Goal: Navigation & Orientation: Find specific page/section

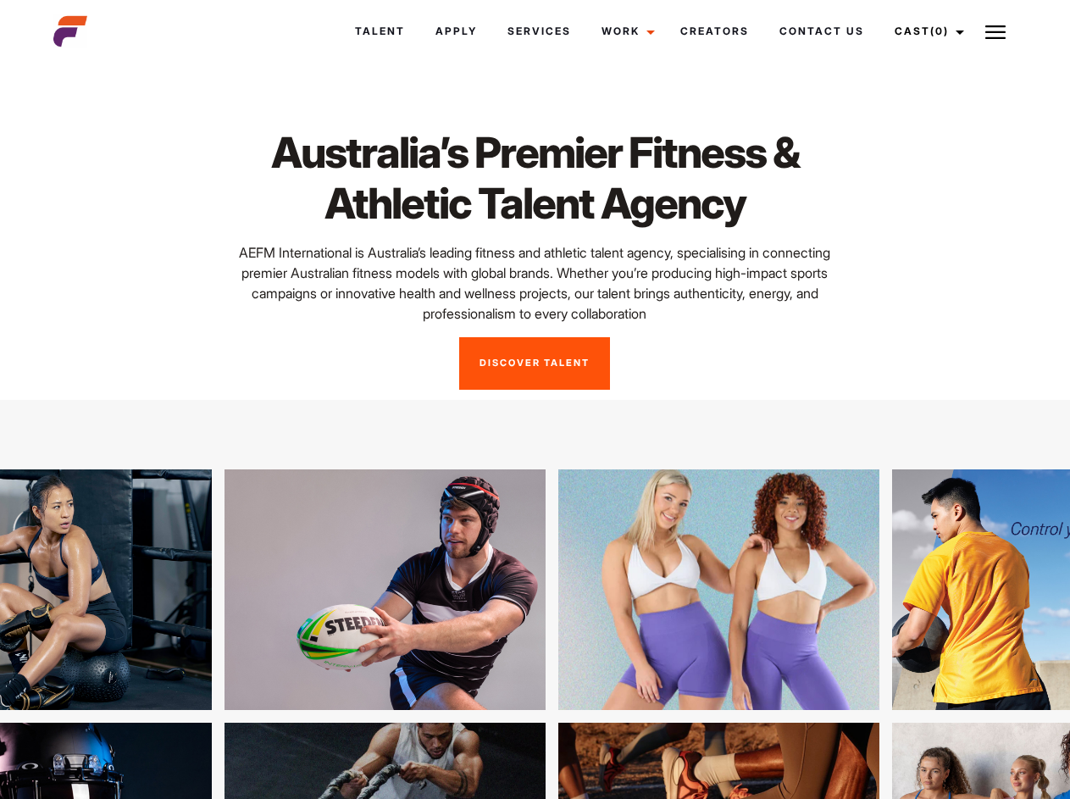
click at [924, 31] on link "Cast (0)" at bounding box center [926, 31] width 95 height 46
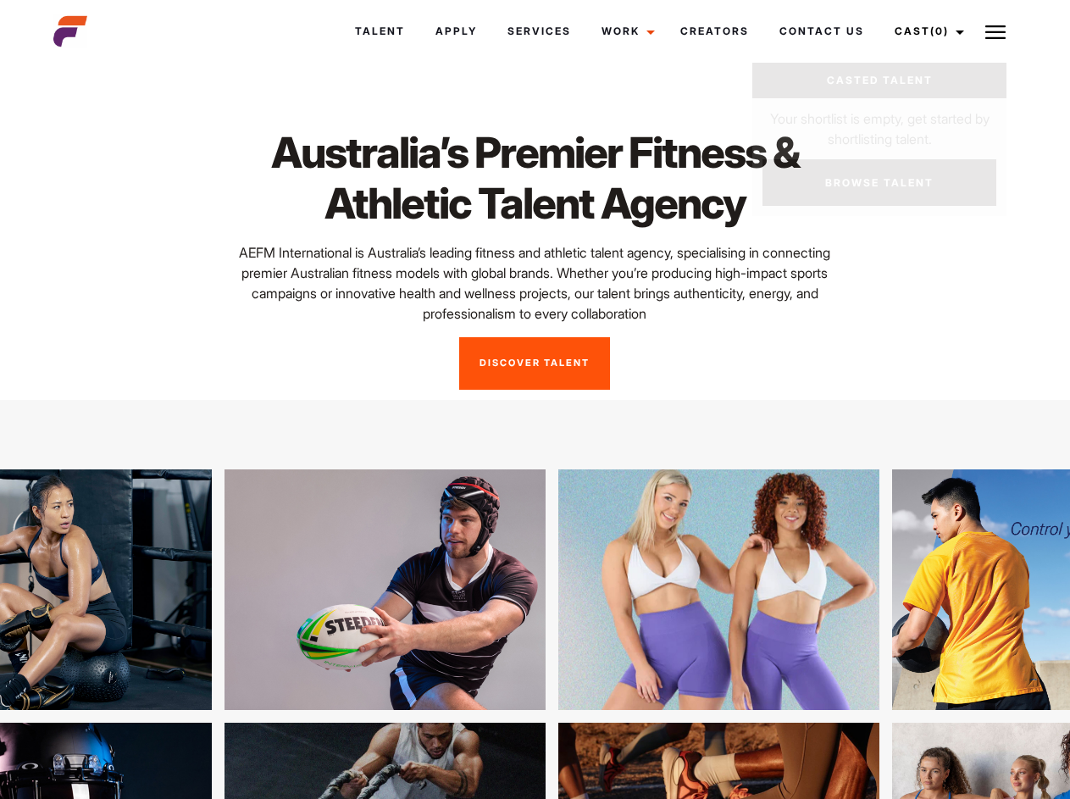
click at [995, 31] on img at bounding box center [995, 32] width 20 height 20
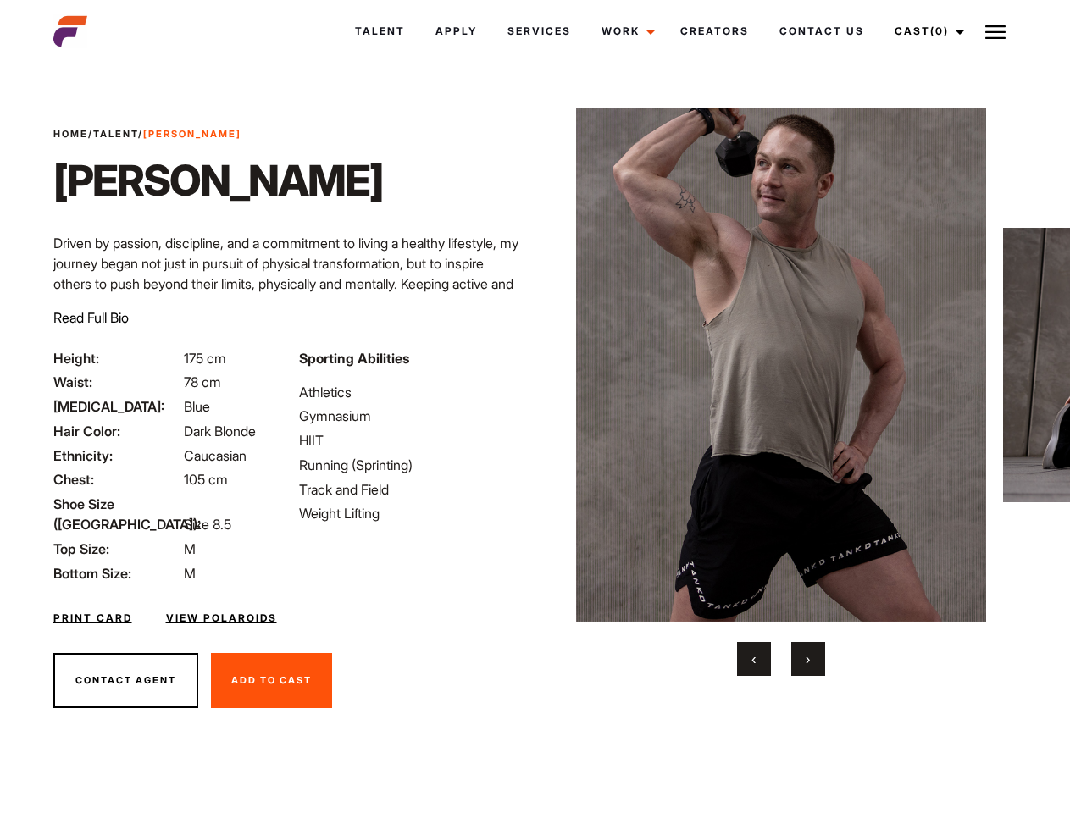
click at [924, 31] on link "Cast (0)" at bounding box center [926, 31] width 95 height 46
click at [995, 31] on img at bounding box center [995, 32] width 20 height 20
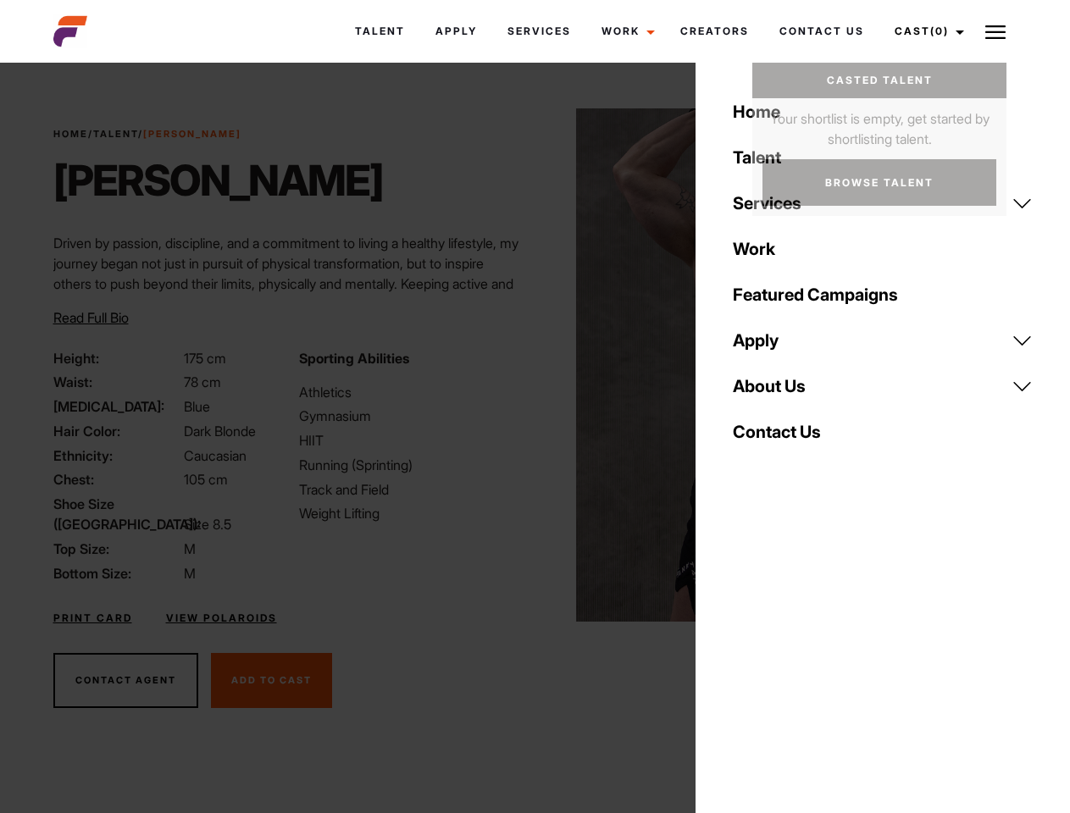
click at [780, 392] on img at bounding box center [781, 364] width 411 height 513
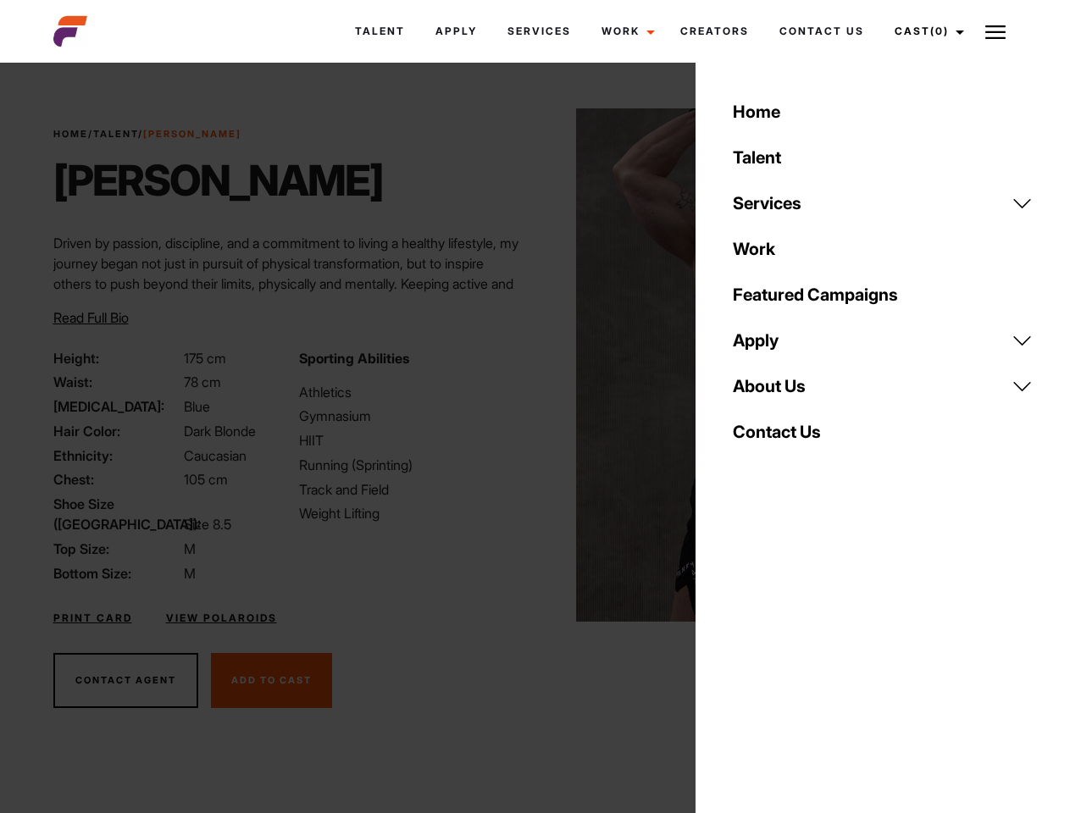
click at [534, 365] on div "Sporting Abilities Athletics Gymnasium HIIT Running (Sprinting) Track and Field…" at bounding box center [412, 465] width 246 height 235
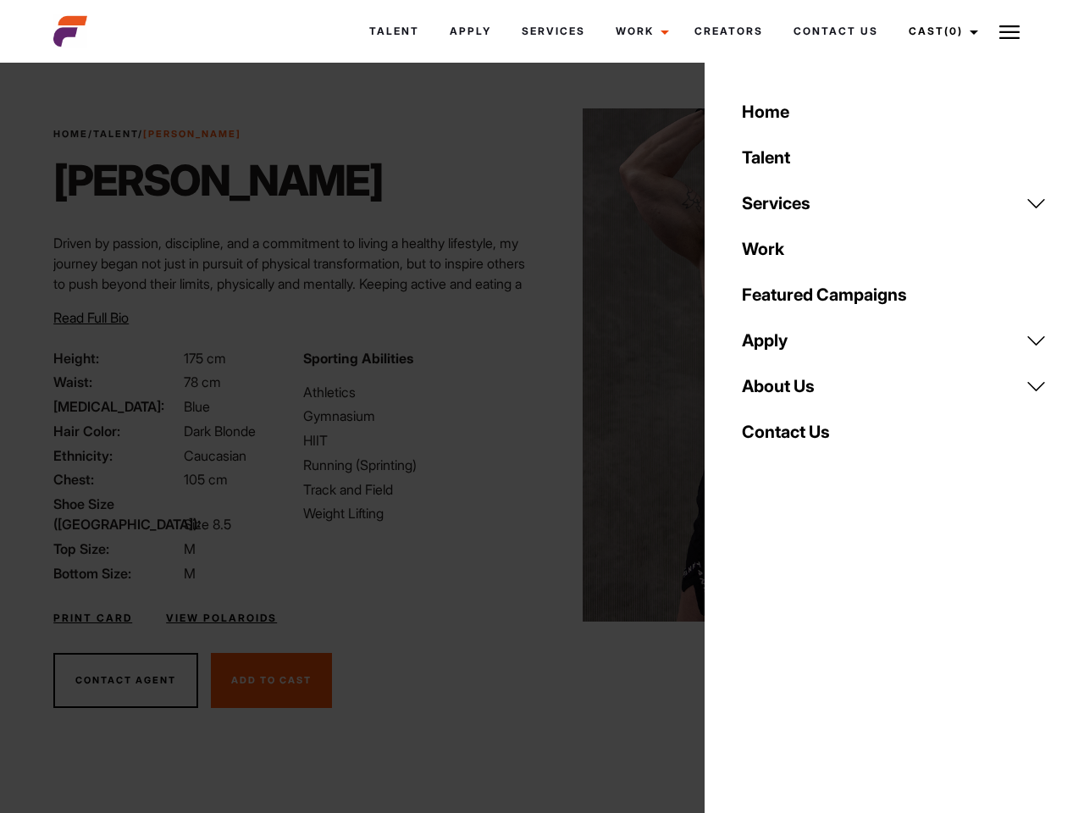
click at [754, 659] on div "Home Talent Services Talent Casting Photography Videography Creative Hair and M…" at bounding box center [894, 406] width 379 height 813
click at [808, 659] on div "Home Talent Services Talent Casting Photography Videography Creative Hair and M…" at bounding box center [894, 406] width 379 height 813
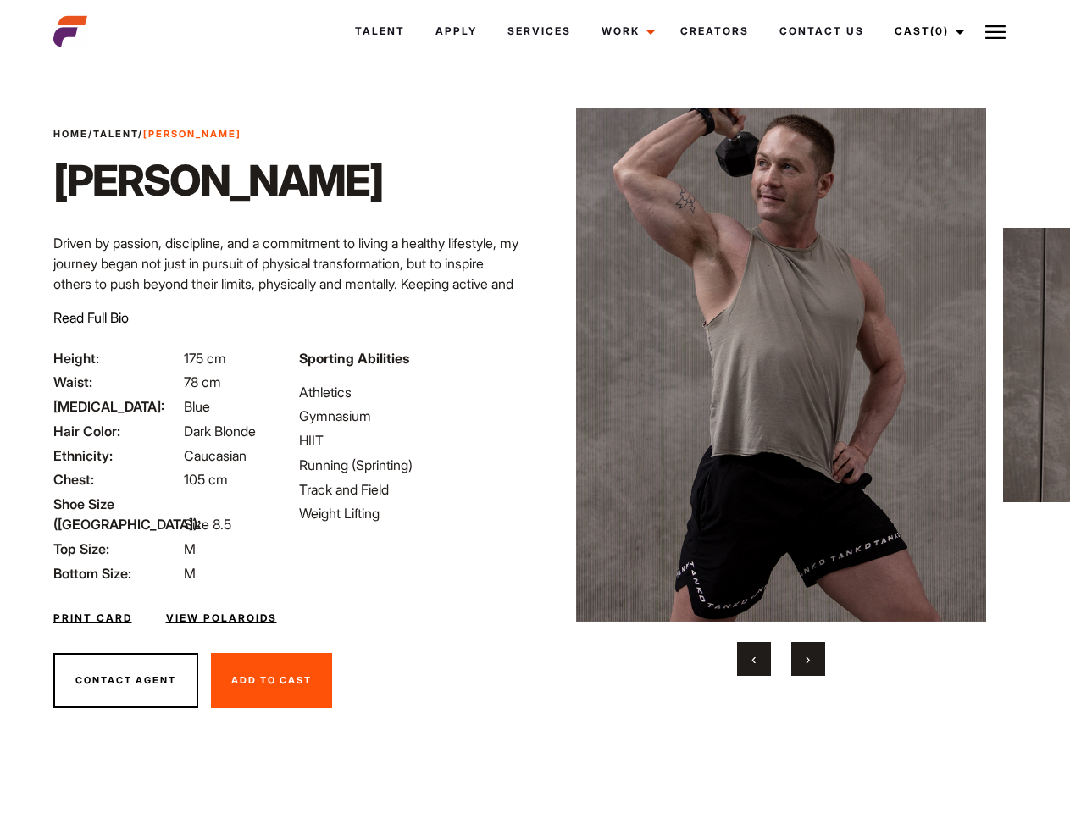
click at [924, 31] on link "Cast (0)" at bounding box center [926, 31] width 95 height 46
click at [995, 31] on img at bounding box center [995, 32] width 20 height 20
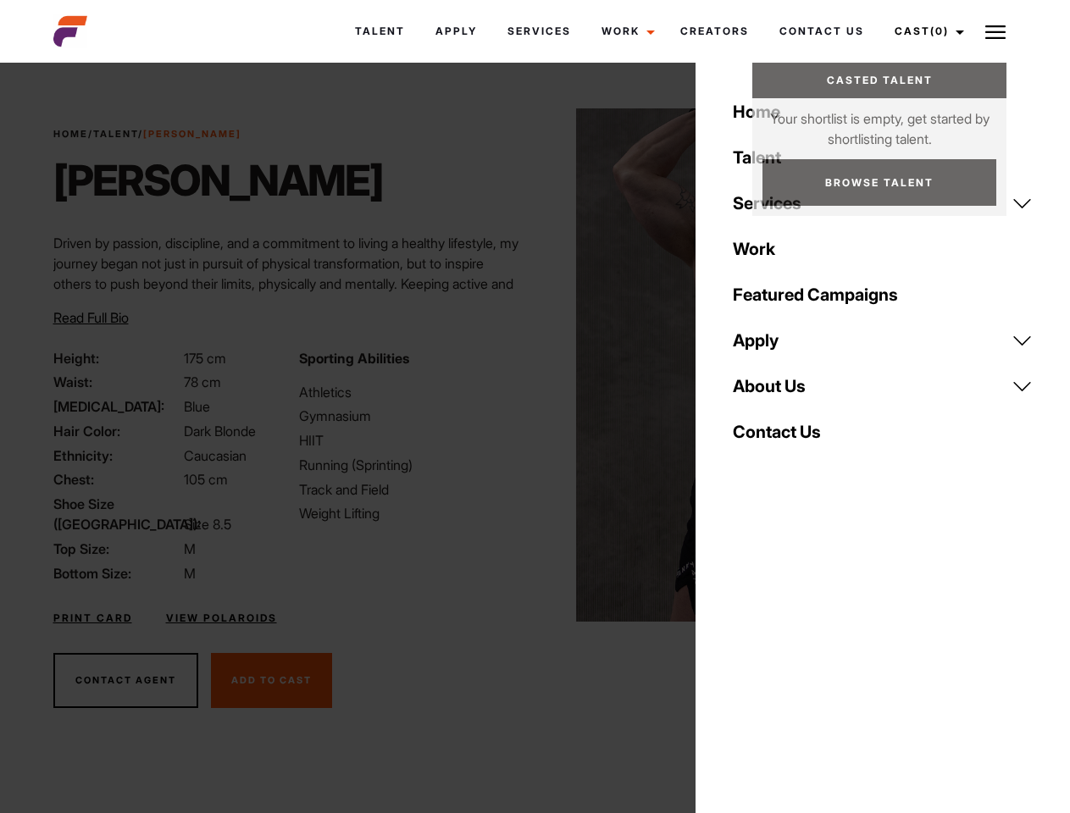
click at [780, 392] on img at bounding box center [781, 364] width 411 height 513
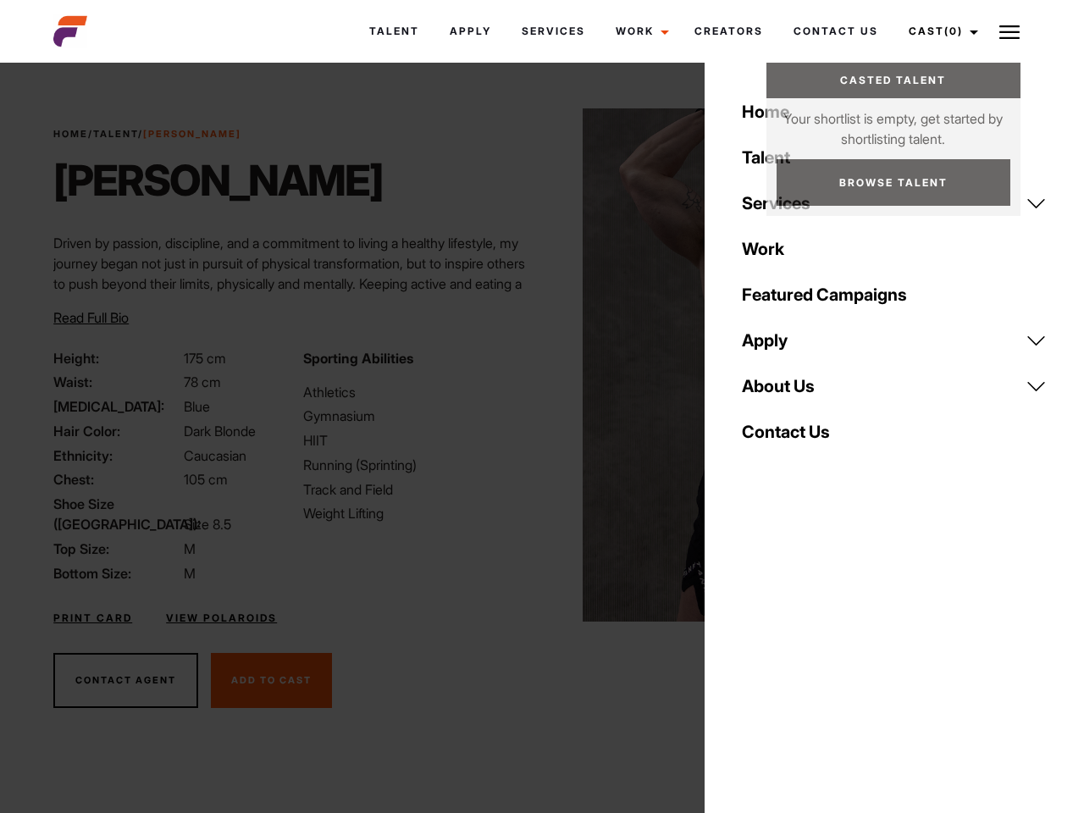
click at [534, 365] on div "Sporting Abilities Athletics Gymnasium HIIT Running (Sprinting) Track and Field…" at bounding box center [417, 465] width 249 height 235
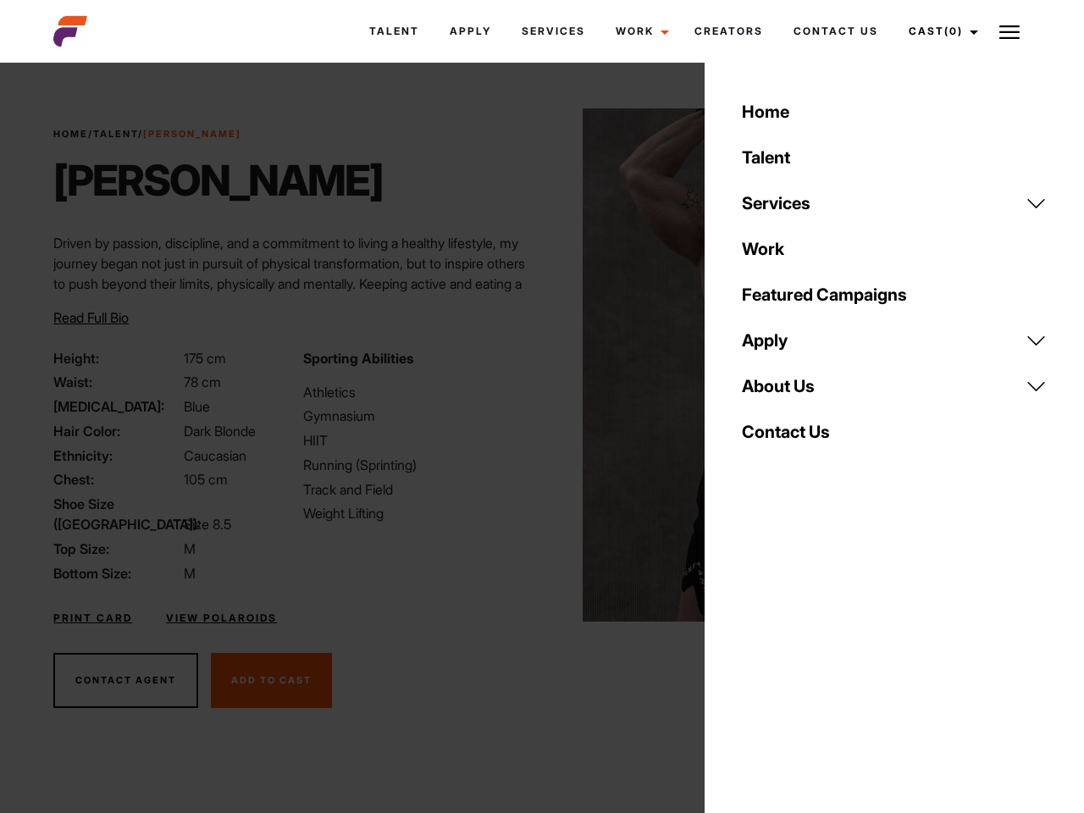
click at [754, 659] on div "Home Talent Services Talent Casting Photography Videography Creative Hair and M…" at bounding box center [894, 406] width 379 height 813
click at [808, 659] on div "Home Talent Services Talent Casting Photography Videography Creative Hair and M…" at bounding box center [894, 406] width 379 height 813
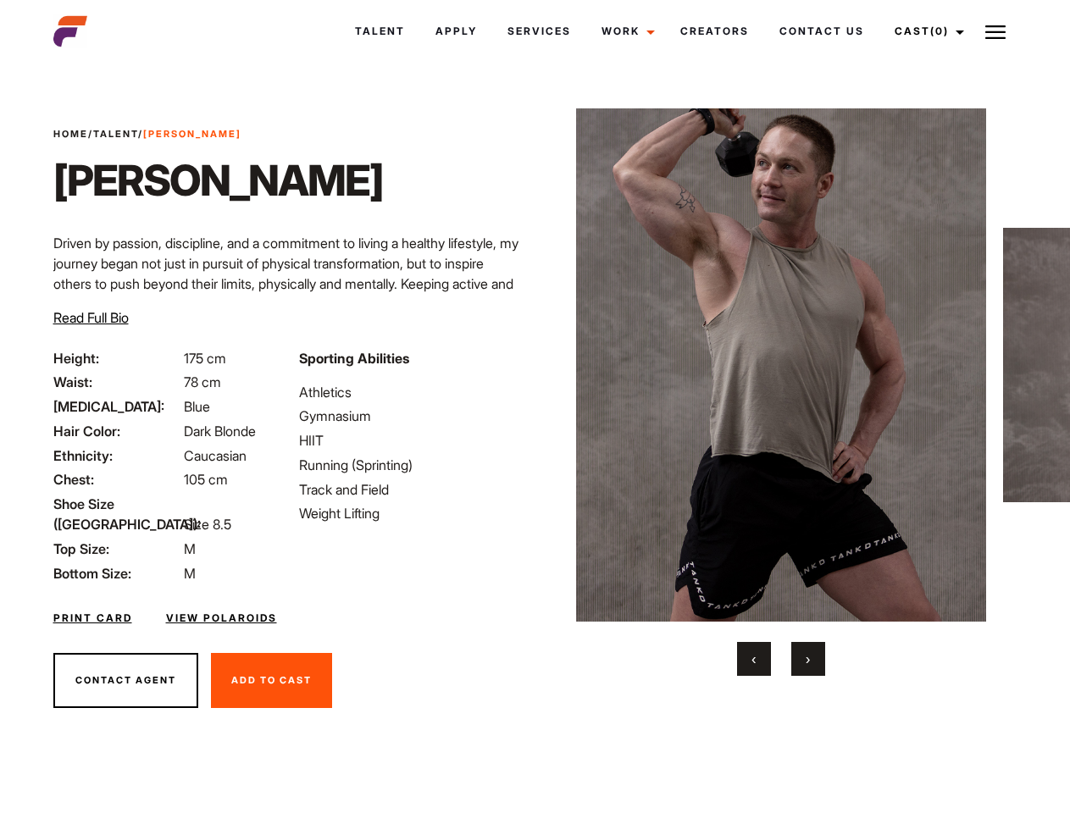
click at [924, 31] on link "Cast (0)" at bounding box center [926, 31] width 95 height 46
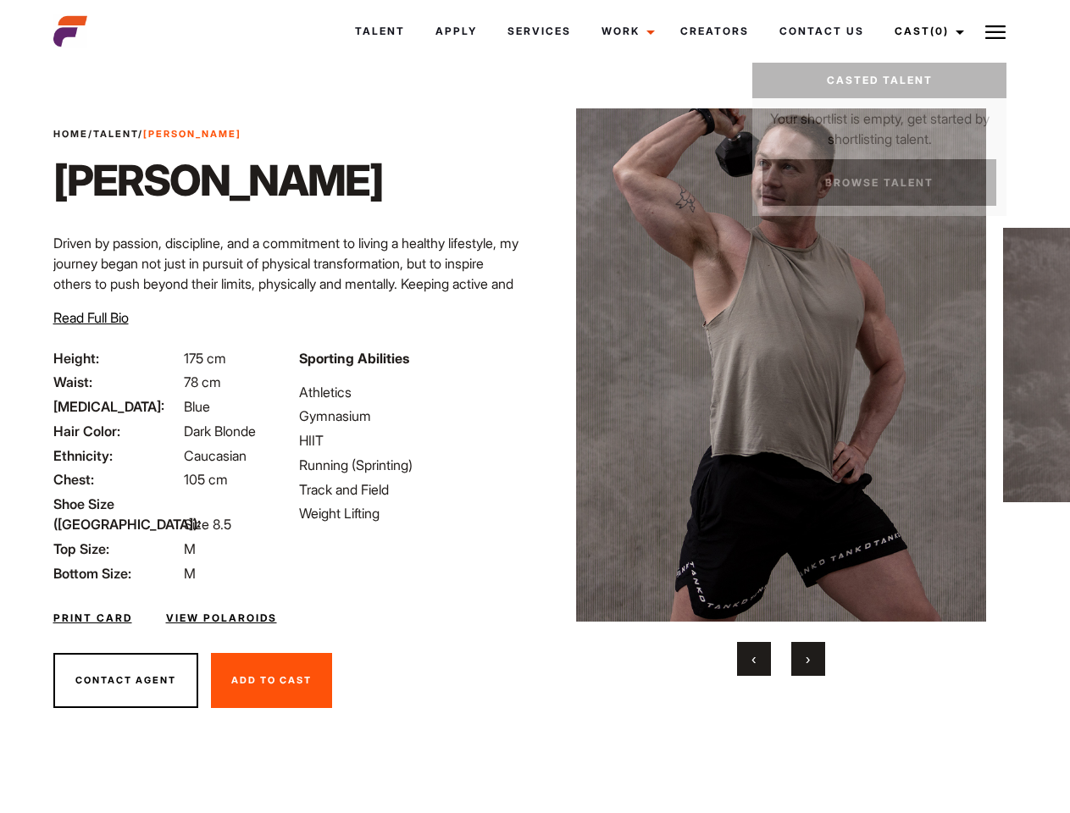
click at [995, 31] on img at bounding box center [995, 32] width 20 height 20
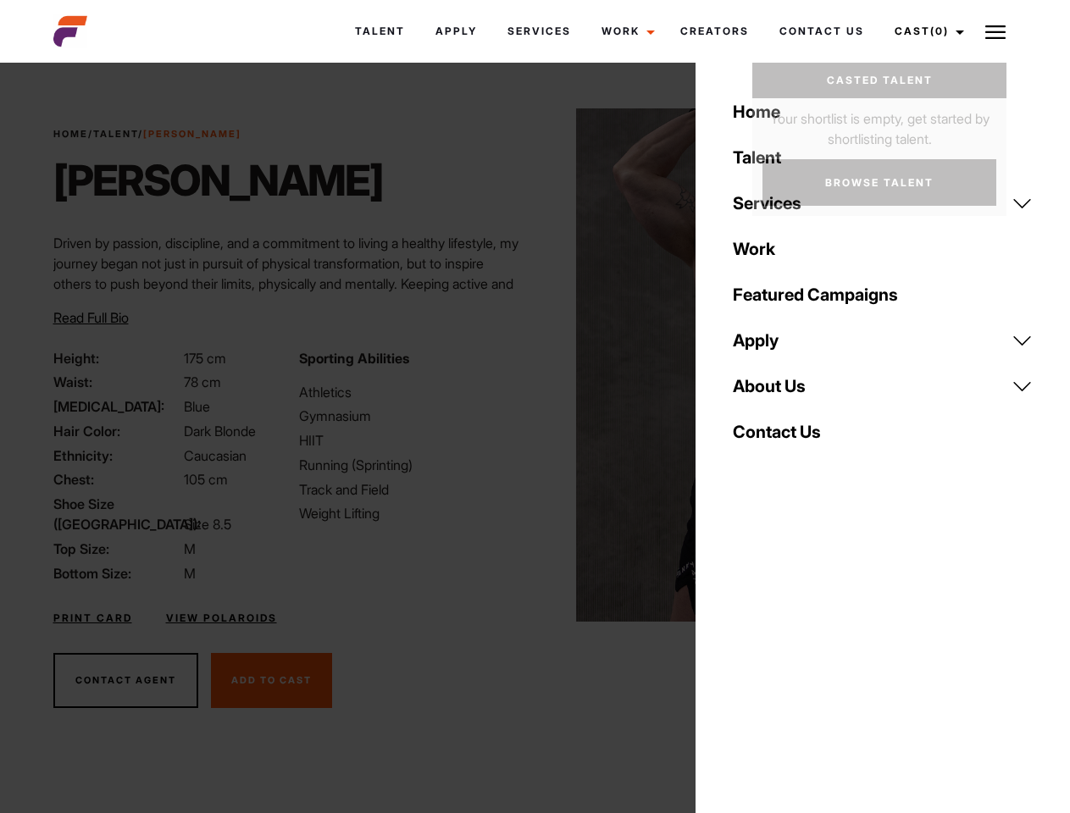
click at [780, 392] on img at bounding box center [781, 364] width 411 height 513
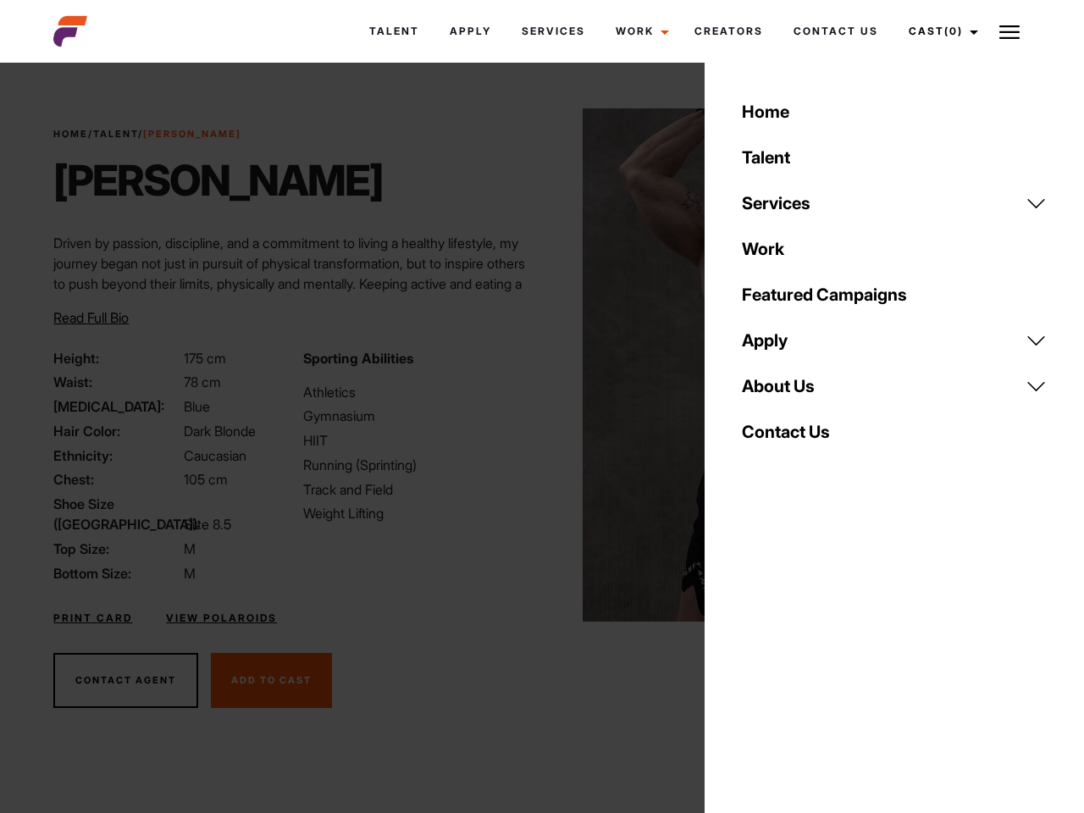
click at [534, 365] on div "Sporting Abilities Athletics Gymnasium HIIT Running (Sprinting) Track and Field…" at bounding box center [417, 465] width 249 height 235
click at [754, 659] on div "Home Talent Services Talent Casting Photography Videography Creative Hair and M…" at bounding box center [894, 406] width 379 height 813
click at [808, 659] on div "Home Talent Services Talent Casting Photography Videography Creative Hair and M…" at bounding box center [894, 406] width 379 height 813
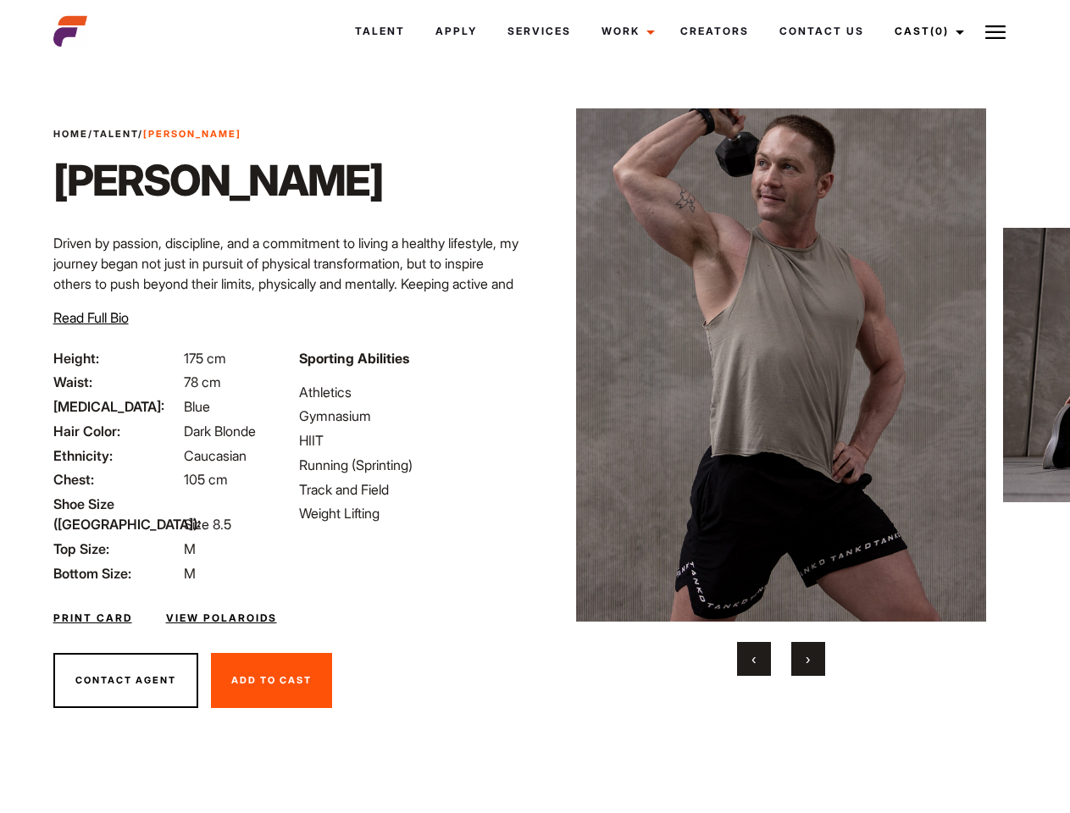
click at [924, 31] on link "Cast (0)" at bounding box center [926, 31] width 95 height 46
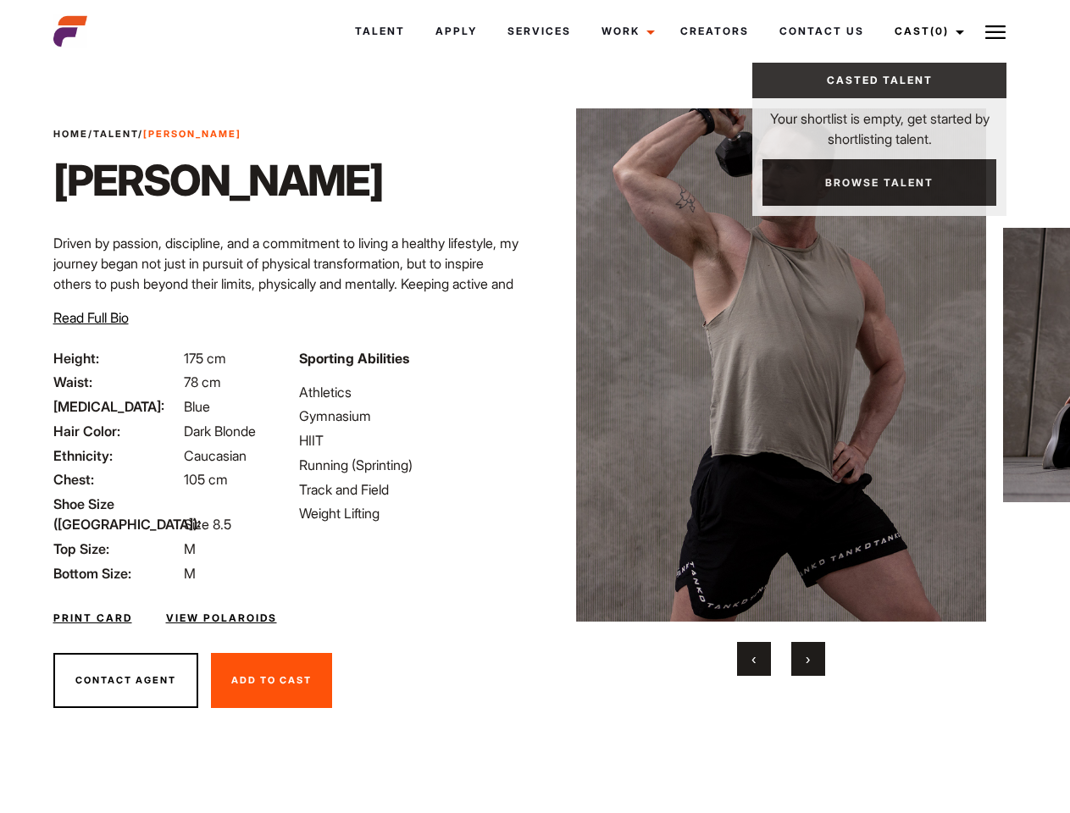
click at [995, 31] on img at bounding box center [995, 32] width 20 height 20
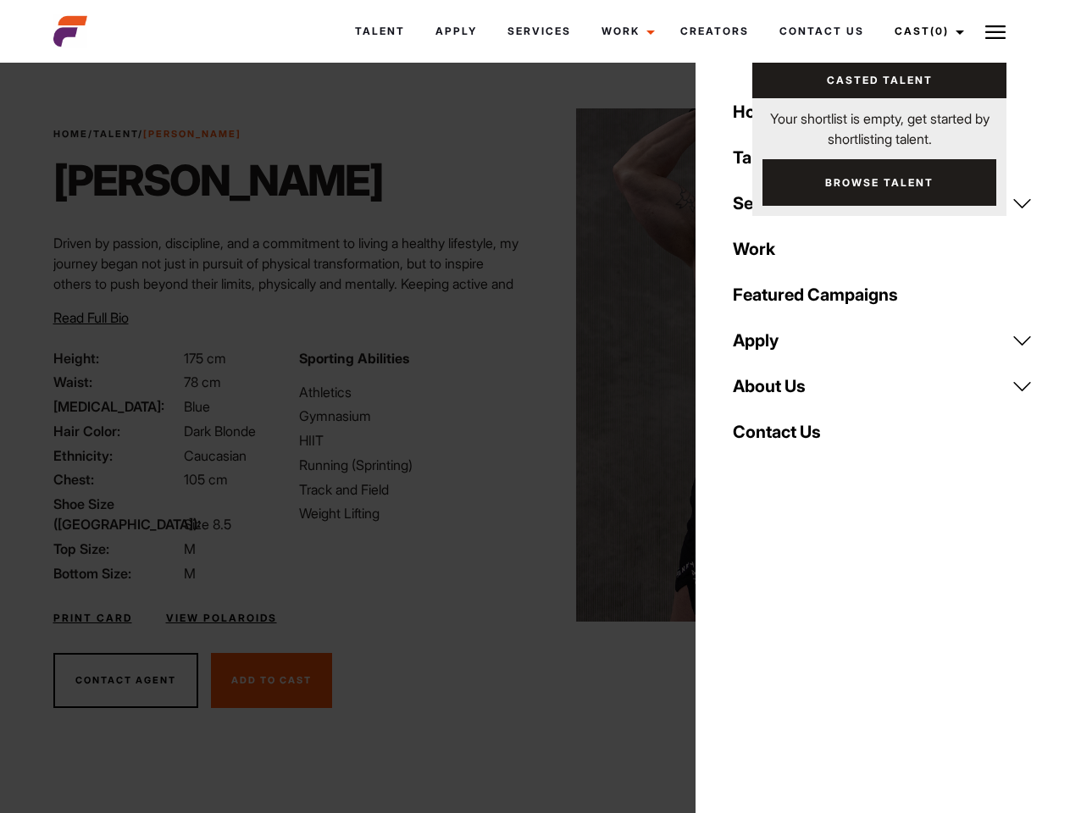
click at [780, 392] on img at bounding box center [781, 364] width 411 height 513
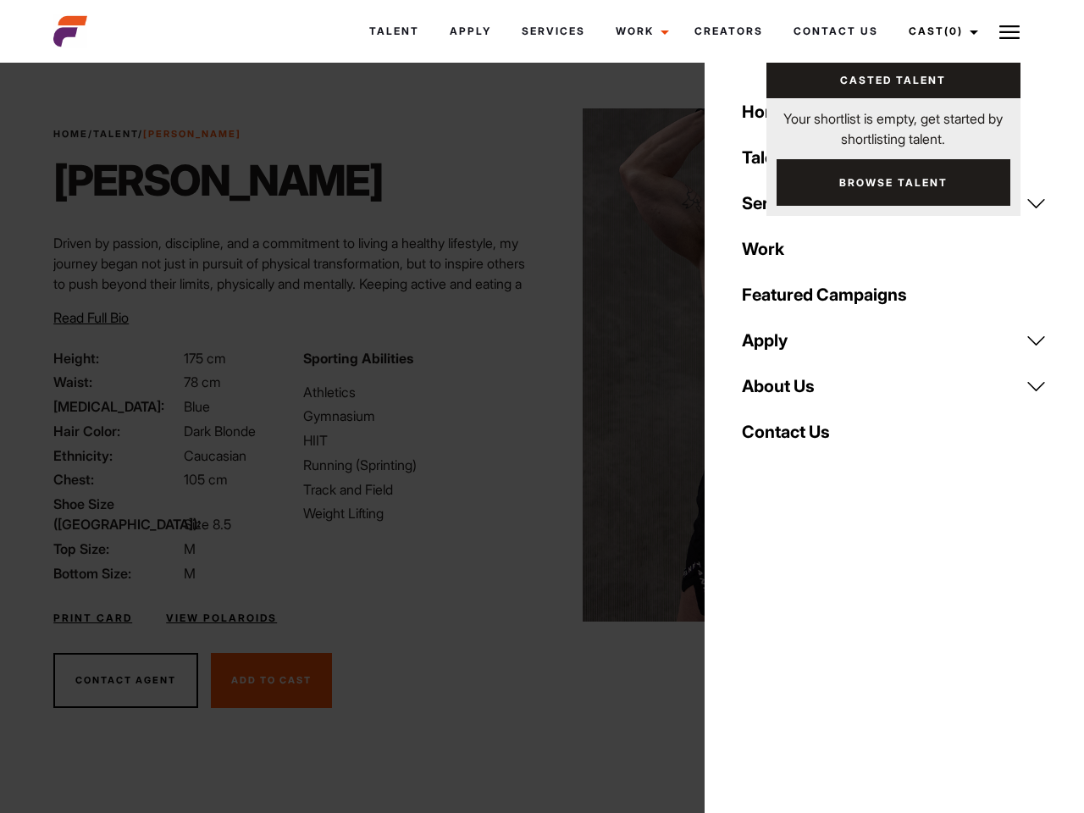
click at [534, 365] on div "Sporting Abilities Athletics Gymnasium HIIT Running (Sprinting) Track and Field…" at bounding box center [417, 465] width 249 height 235
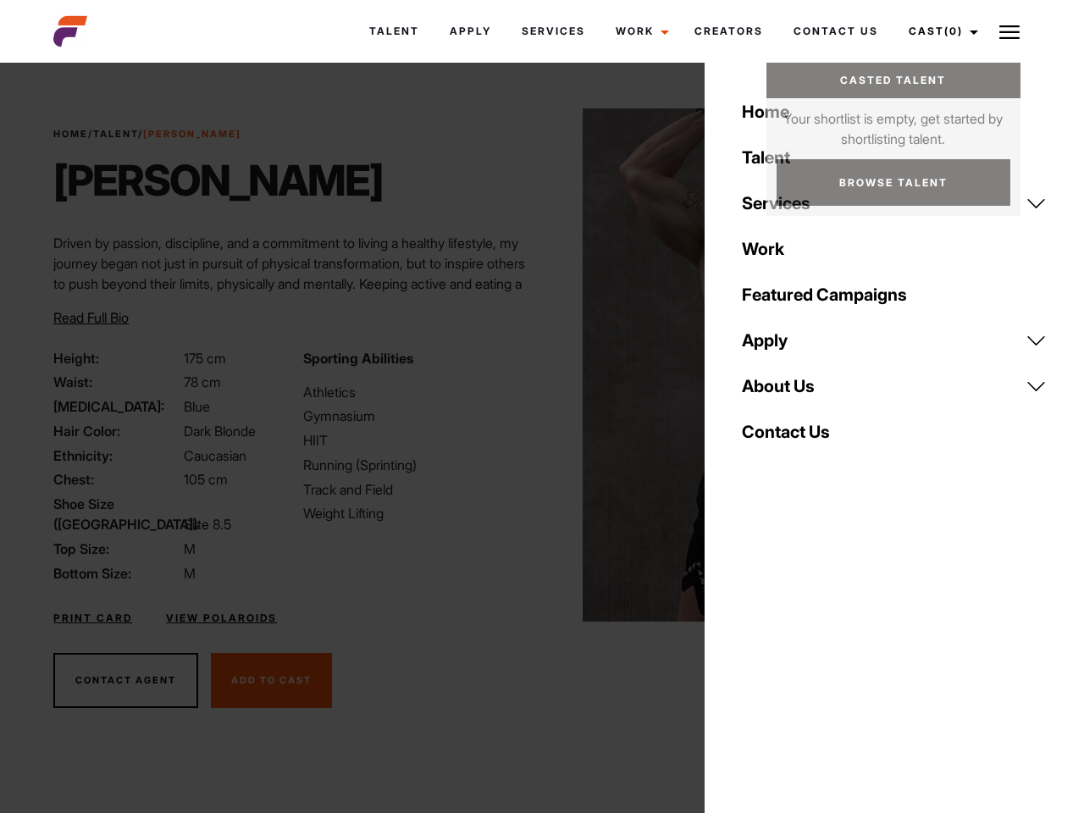
click at [754, 659] on button "‹" at bounding box center [764, 659] width 34 height 34
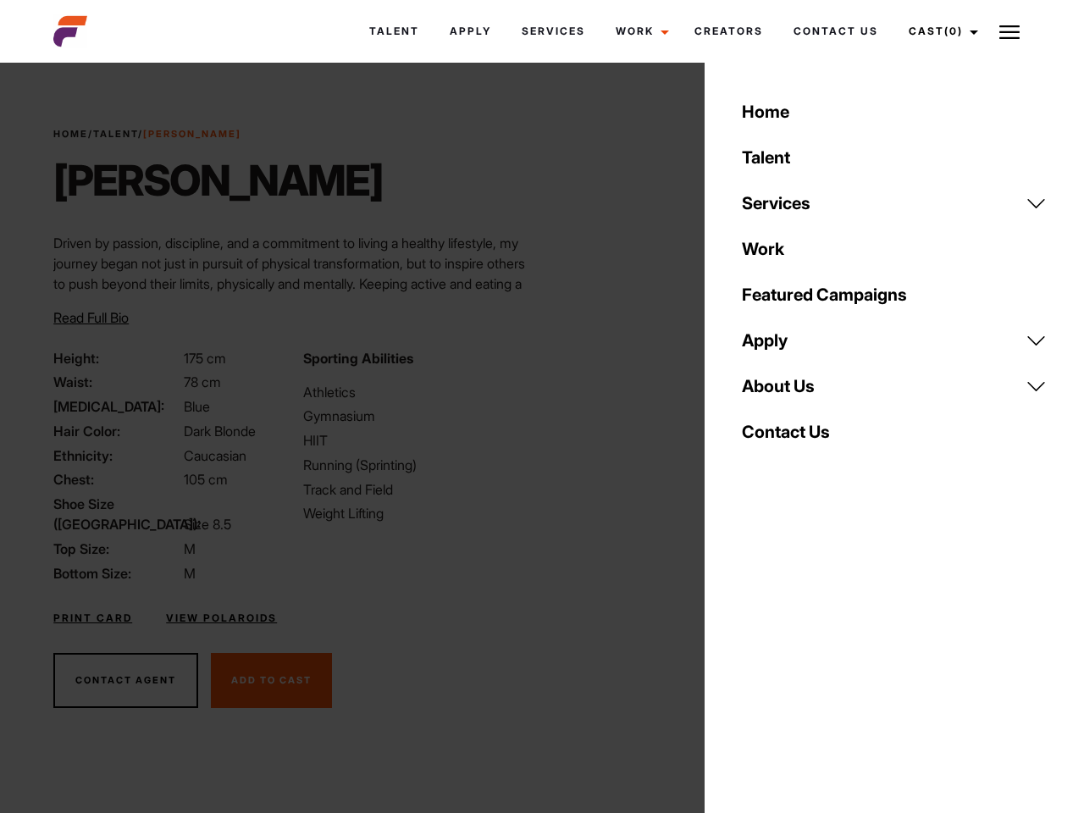
click at [808, 659] on div "Home Talent Services Talent Casting Photography Videography Creative Hair and M…" at bounding box center [894, 406] width 379 height 813
